Goal: Use online tool/utility: Use online tool/utility

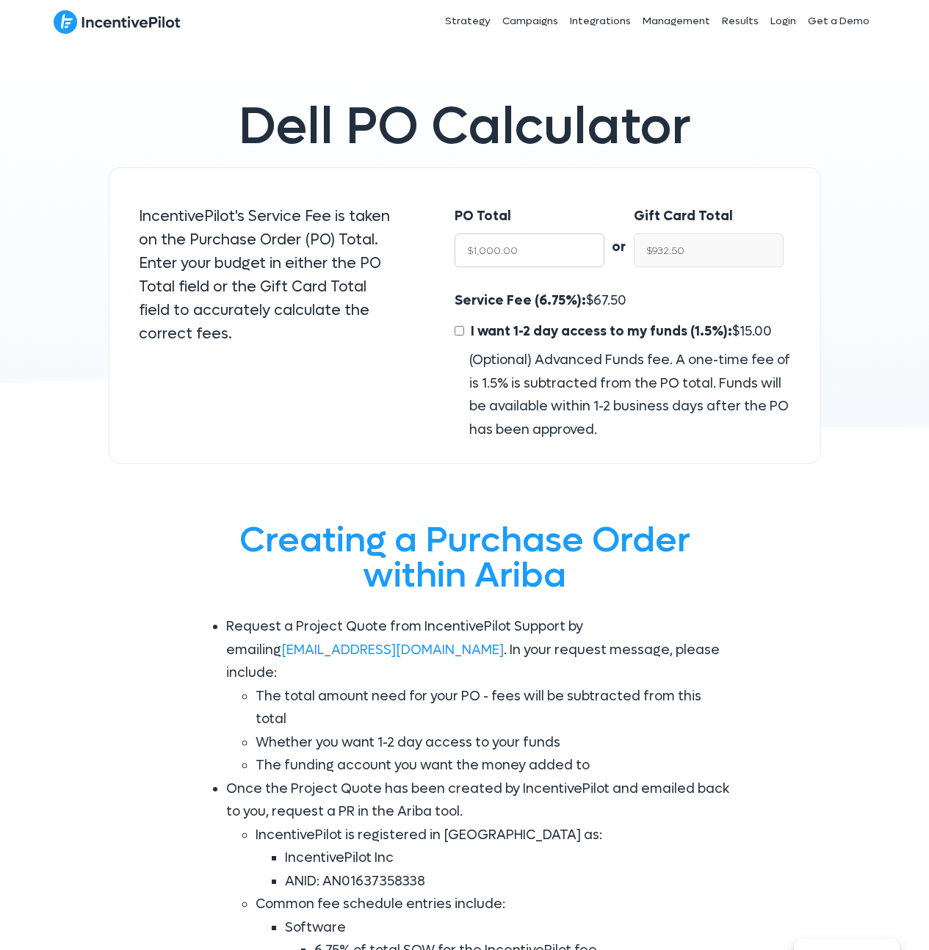
click at [561, 247] on input "$1,000.00" at bounding box center [530, 251] width 150 height 34
type input "$12"
type input "$11.19"
type input "$120"
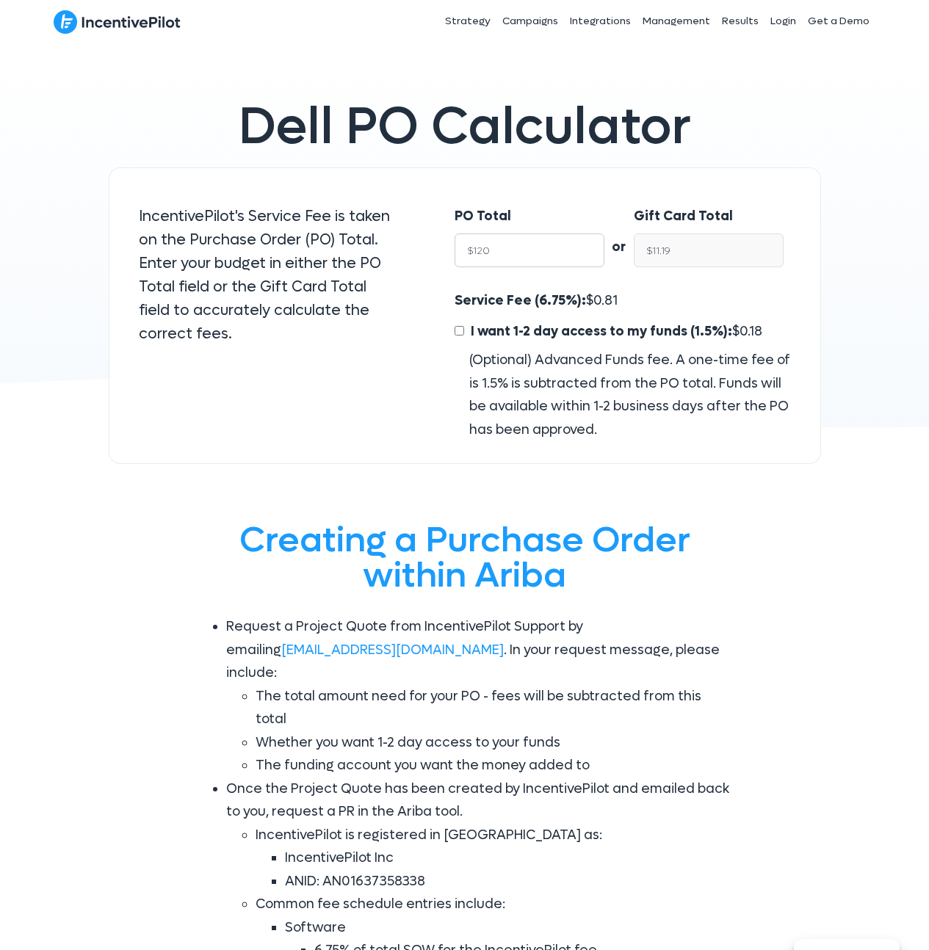
type input "$111.90"
type input "$1200"
type input "$1,119.00"
type input "$12000"
type input "$11,190.00"
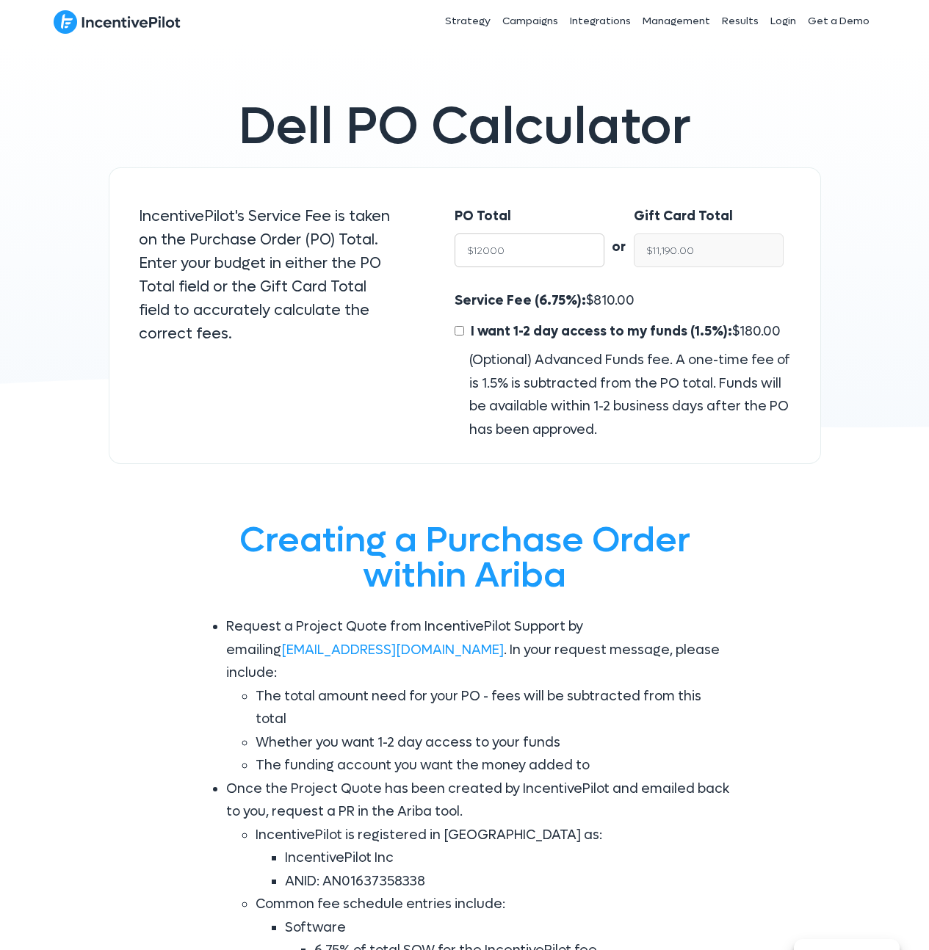
type input "$12000"
click at [461, 326] on input "I want 1-2 day access to my funds (1.5%): $ 180.00" at bounding box center [460, 331] width 10 height 10
checkbox input "true"
type input "$11,010.00"
click at [663, 294] on div "Service Fee (6.75%): $ 810.00 I want 1-2 day access to my funds (1.5%): $ 180.0…" at bounding box center [623, 365] width 336 height 152
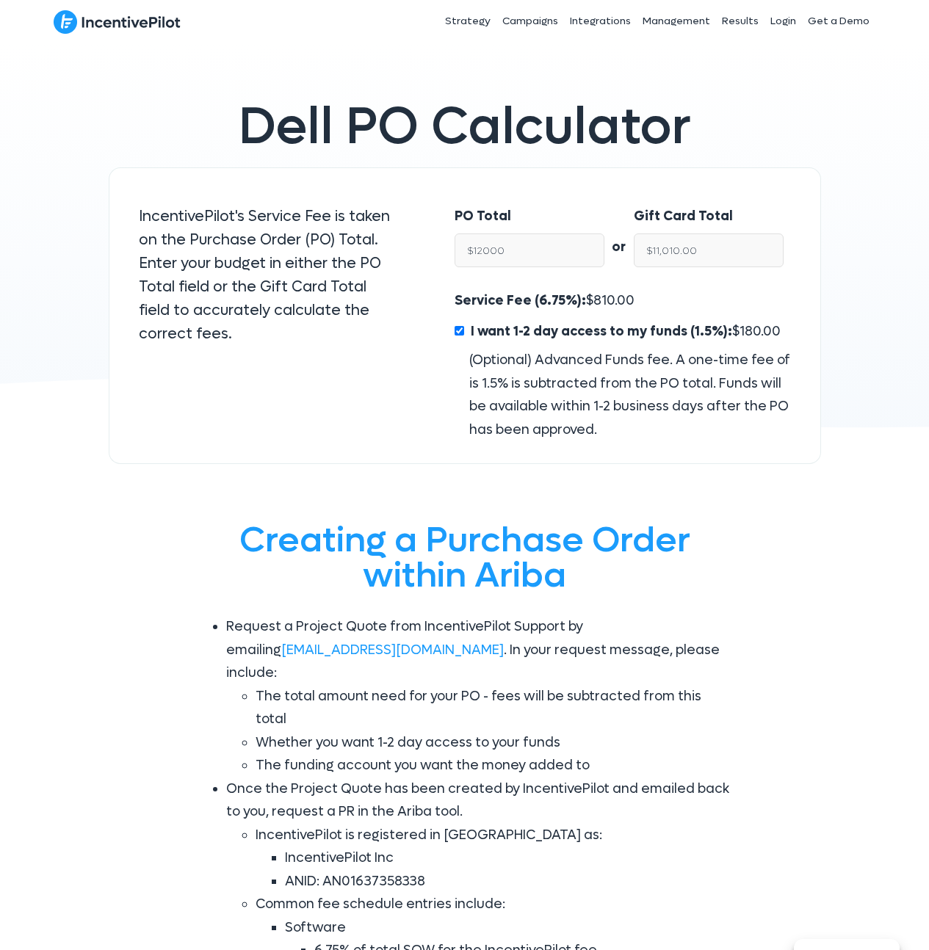
click at [746, 331] on span "180.00" at bounding box center [759, 331] width 41 height 17
copy span "180.00"
click at [720, 256] on input "$11,010.00" at bounding box center [709, 251] width 150 height 34
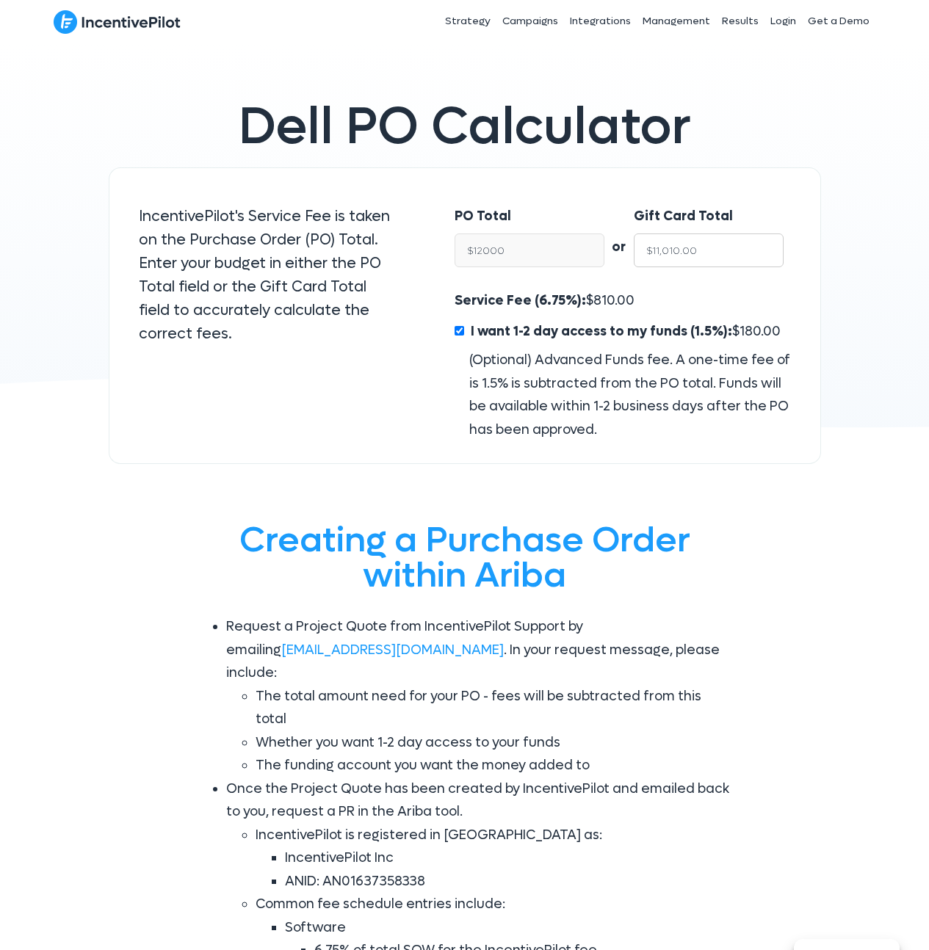
type input "$12,000.00"
